Goal: Find specific fact: Find specific page/section

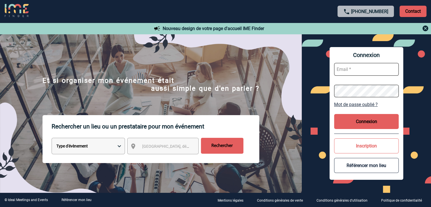
type input "[EMAIL_ADDRESS][DOMAIN_NAME]"
click at [364, 120] on button "Connexion" at bounding box center [366, 121] width 65 height 15
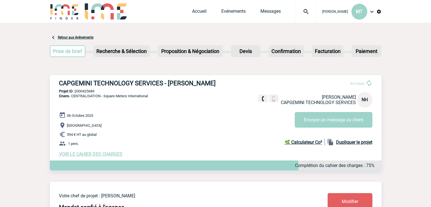
drag, startPoint x: 48, startPoint y: 73, endPoint x: 33, endPoint y: 75, distance: 15.8
drag, startPoint x: 104, startPoint y: 80, endPoint x: 95, endPoint y: 81, distance: 9.1
click at [104, 80] on h3 "CAPGEMINI TECHNOLOGY SERVICES - [PERSON_NAME]" at bounding box center [144, 83] width 170 height 7
drag, startPoint x: 59, startPoint y: 81, endPoint x: 218, endPoint y: 82, distance: 158.5
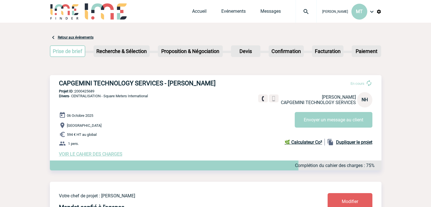
click at [218, 82] on h3 "CAPGEMINI TECHNOLOGY SERVICES - [PERSON_NAME]" at bounding box center [144, 83] width 170 height 7
copy h3 "CAPGEMINI TECHNOLOGY SERVICES - [PERSON_NAME]"
drag, startPoint x: 99, startPoint y: 90, endPoint x: 76, endPoint y: 92, distance: 23.4
click at [76, 92] on p "Projet ID : 2000425689" at bounding box center [216, 91] width 332 height 4
copy p "2000425689"
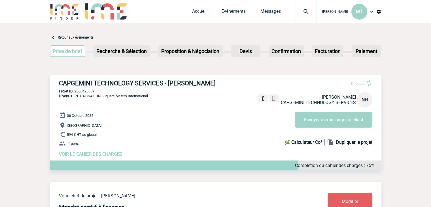
drag, startPoint x: 151, startPoint y: 84, endPoint x: 155, endPoint y: 82, distance: 4.8
click at [151, 84] on h3 "CAPGEMINI TECHNOLOGY SERVICES - [PERSON_NAME]" at bounding box center [144, 83] width 170 height 7
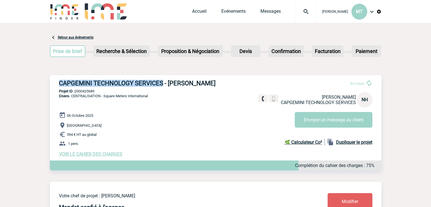
drag, startPoint x: 163, startPoint y: 83, endPoint x: 54, endPoint y: 83, distance: 109.2
click at [54, 83] on div "CAPGEMINI TECHNOLOGY SERVICES - [PERSON_NAME] En cours [PERSON_NAME] CAPGEMINI …" at bounding box center [216, 118] width 332 height 86
copy h3 "CAPGEMINI TECHNOLOGY SERVICES"
